Goal: Find specific page/section: Find specific page/section

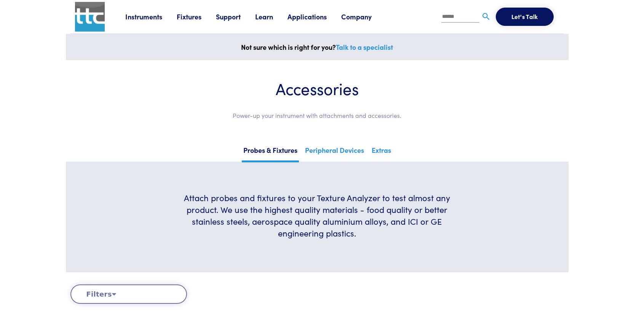
click at [191, 17] on link "Fixtures" at bounding box center [196, 17] width 39 height 10
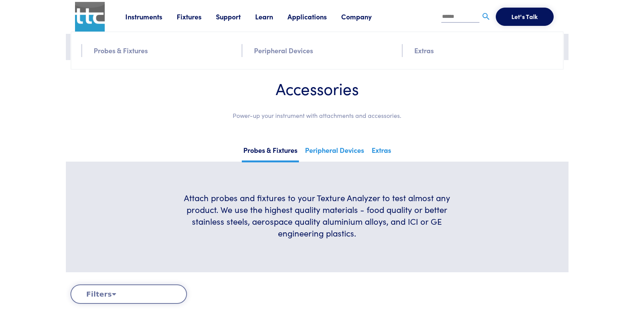
click at [136, 49] on link "Probes & Fixtures" at bounding box center [121, 50] width 54 height 11
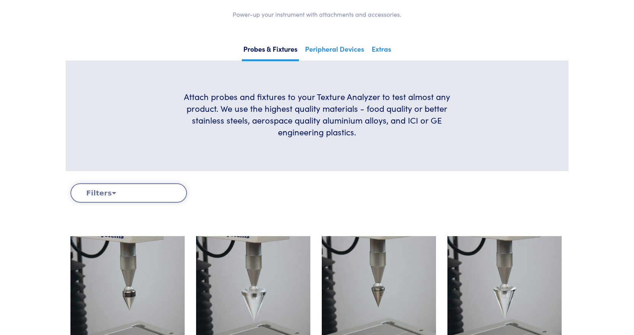
scroll to position [228, 0]
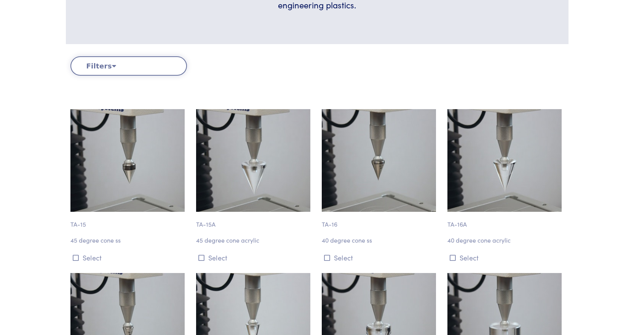
click at [145, 153] on img at bounding box center [127, 160] width 114 height 103
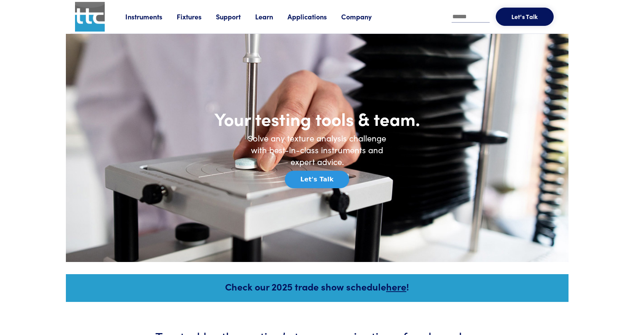
click at [177, 19] on link "Instruments" at bounding box center [150, 17] width 51 height 10
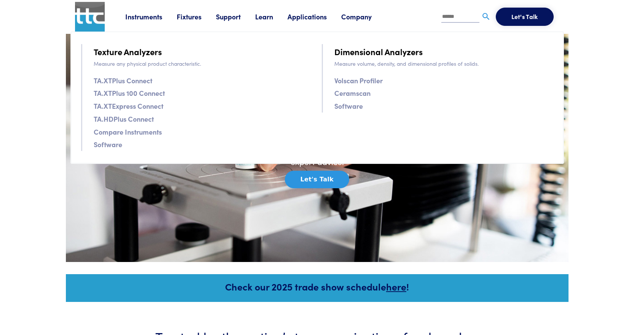
click at [186, 18] on link "Fixtures" at bounding box center [196, 17] width 39 height 10
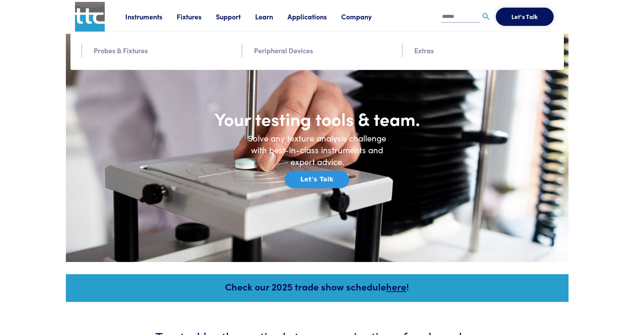
click at [142, 50] on link "Probes & Fixtures" at bounding box center [121, 50] width 54 height 11
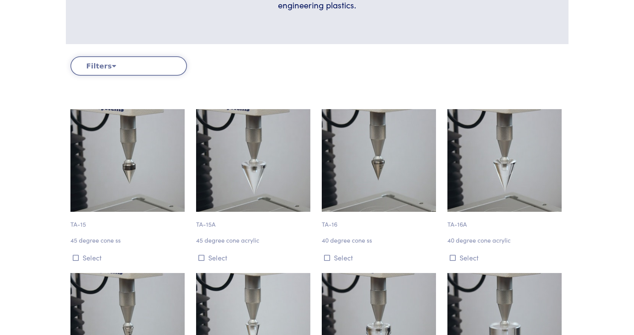
scroll to position [228, 0]
click at [257, 200] on img at bounding box center [253, 160] width 114 height 103
click at [246, 239] on p "45 degree cone acrylic" at bounding box center [254, 241] width 116 height 10
click at [245, 241] on p "45 degree cone acrylic" at bounding box center [254, 241] width 116 height 10
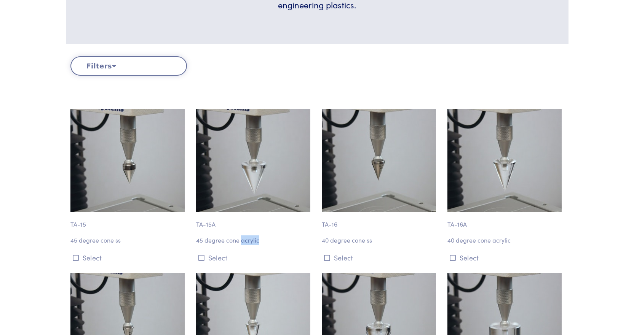
click at [245, 241] on p "45 degree cone acrylic" at bounding box center [254, 241] width 116 height 10
drag, startPoint x: 48, startPoint y: 90, endPoint x: 33, endPoint y: 37, distance: 55.0
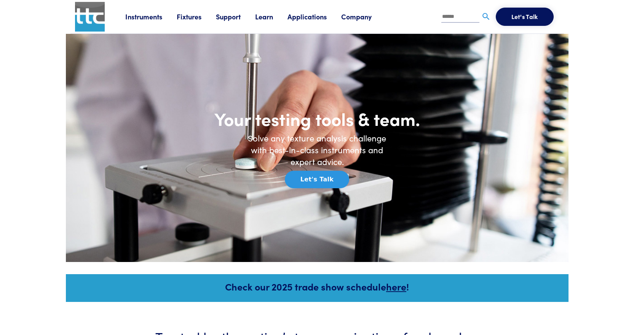
click at [152, 16] on link "Instruments" at bounding box center [150, 17] width 51 height 10
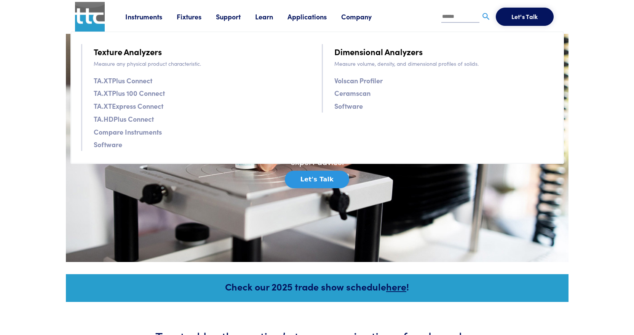
click at [183, 16] on link "Fixtures" at bounding box center [196, 17] width 39 height 10
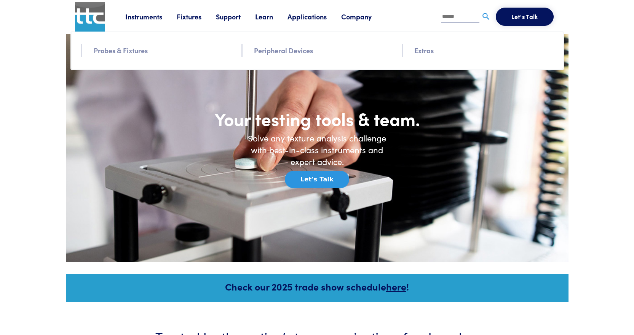
click at [426, 52] on link "Extras" at bounding box center [423, 50] width 19 height 11
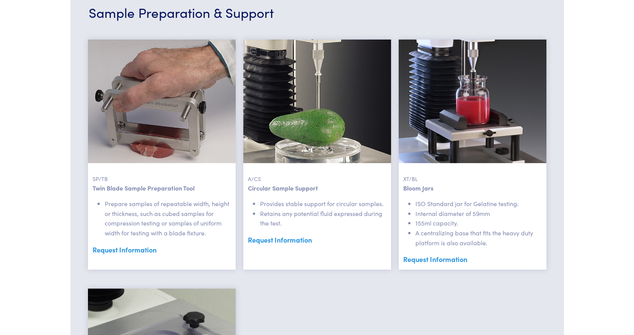
scroll to position [1447, 0]
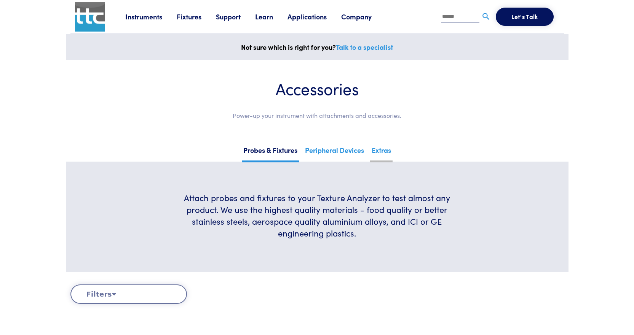
click at [378, 150] on link "Extras" at bounding box center [381, 153] width 22 height 19
